Goal: Task Accomplishment & Management: Manage account settings

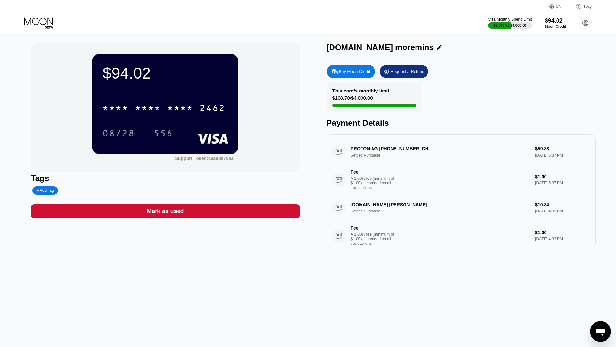
click at [37, 26] on icon at bounding box center [39, 22] width 30 height 11
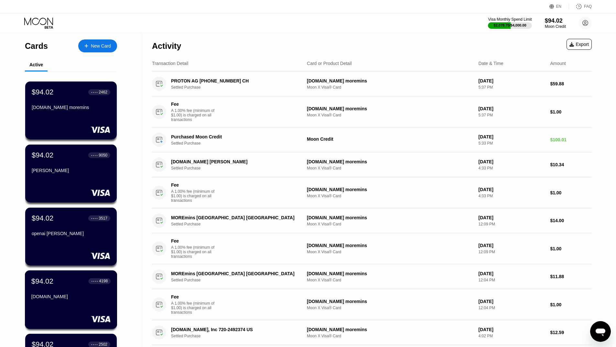
click at [65, 302] on div "[DOMAIN_NAME]" at bounding box center [70, 298] width 79 height 8
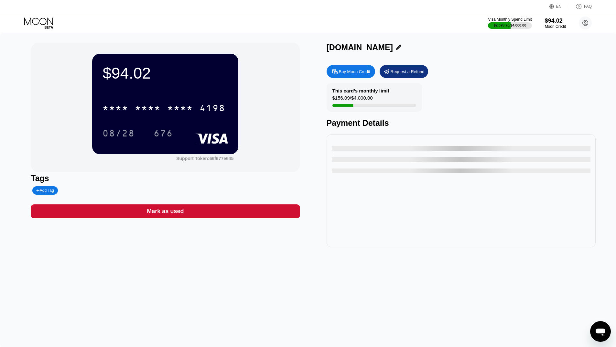
click at [37, 23] on icon at bounding box center [39, 22] width 30 height 11
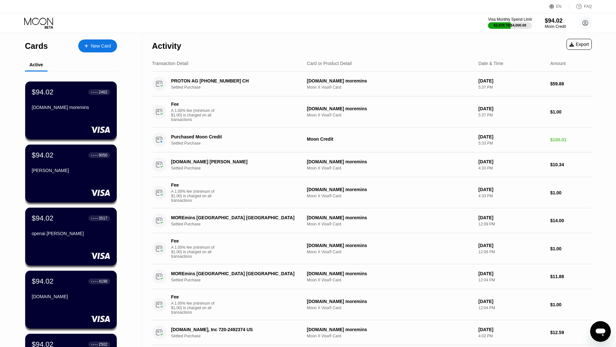
click at [417, 33] on div "Activity Export" at bounding box center [372, 44] width 440 height 23
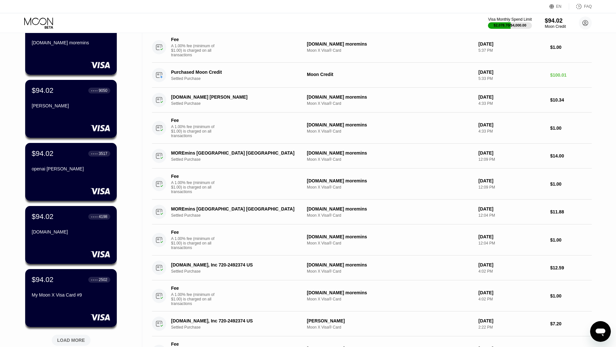
scroll to position [194, 0]
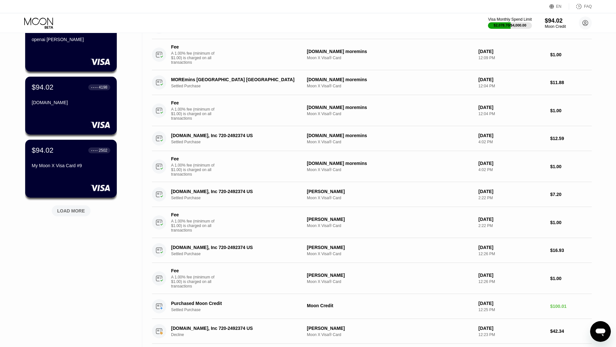
click at [70, 214] on div "LOAD MORE" at bounding box center [71, 211] width 28 height 6
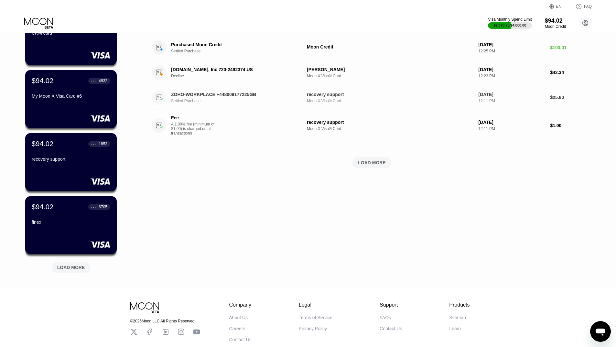
scroll to position [485, 0]
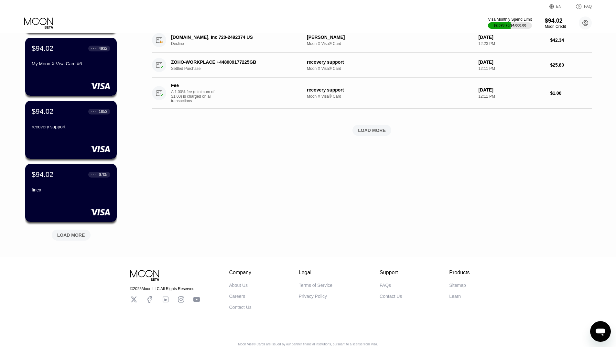
click at [74, 238] on div "LOAD MORE" at bounding box center [71, 235] width 28 height 6
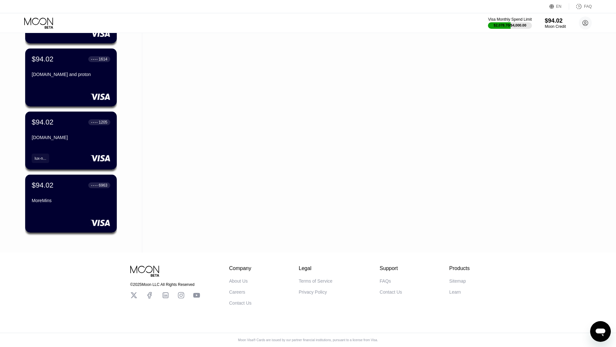
scroll to position [411, 0]
